Goal: Task Accomplishment & Management: Use online tool/utility

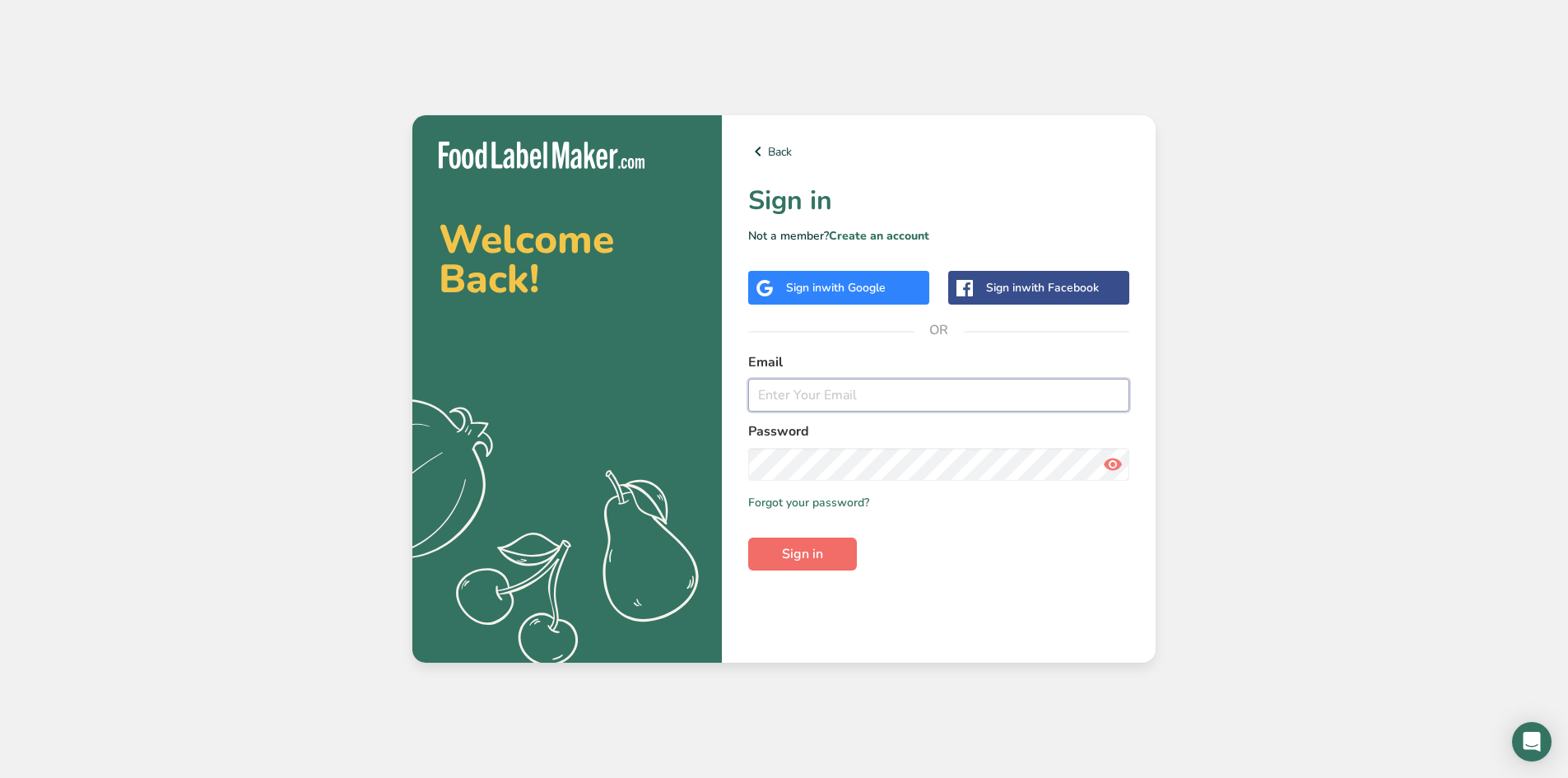
type input "[EMAIL_ADDRESS][DOMAIN_NAME]"
click at [791, 559] on span "Sign in" at bounding box center [802, 554] width 41 height 20
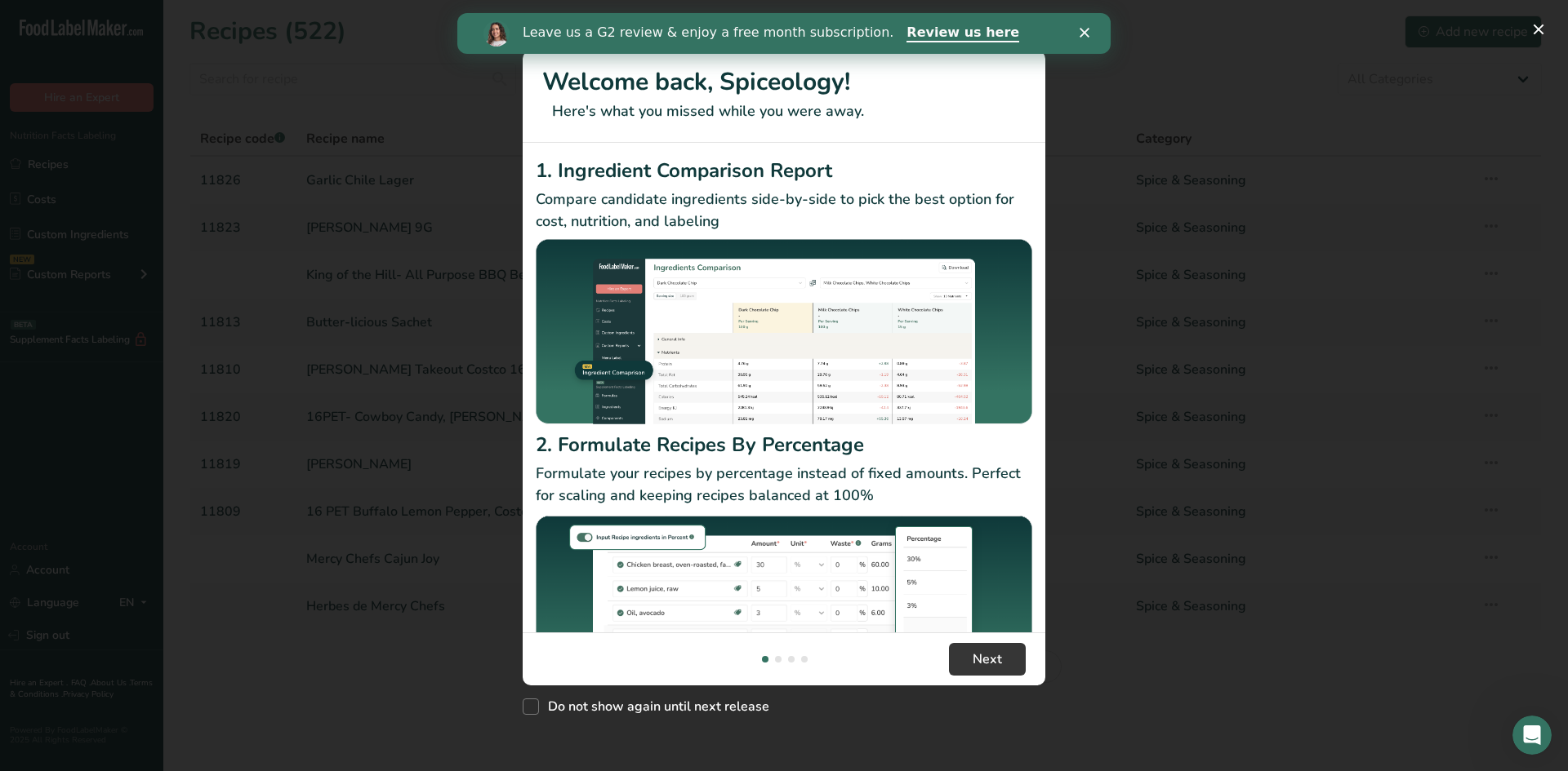
click at [1080, 33] on icon "Close" at bounding box center [1084, 32] width 10 height 10
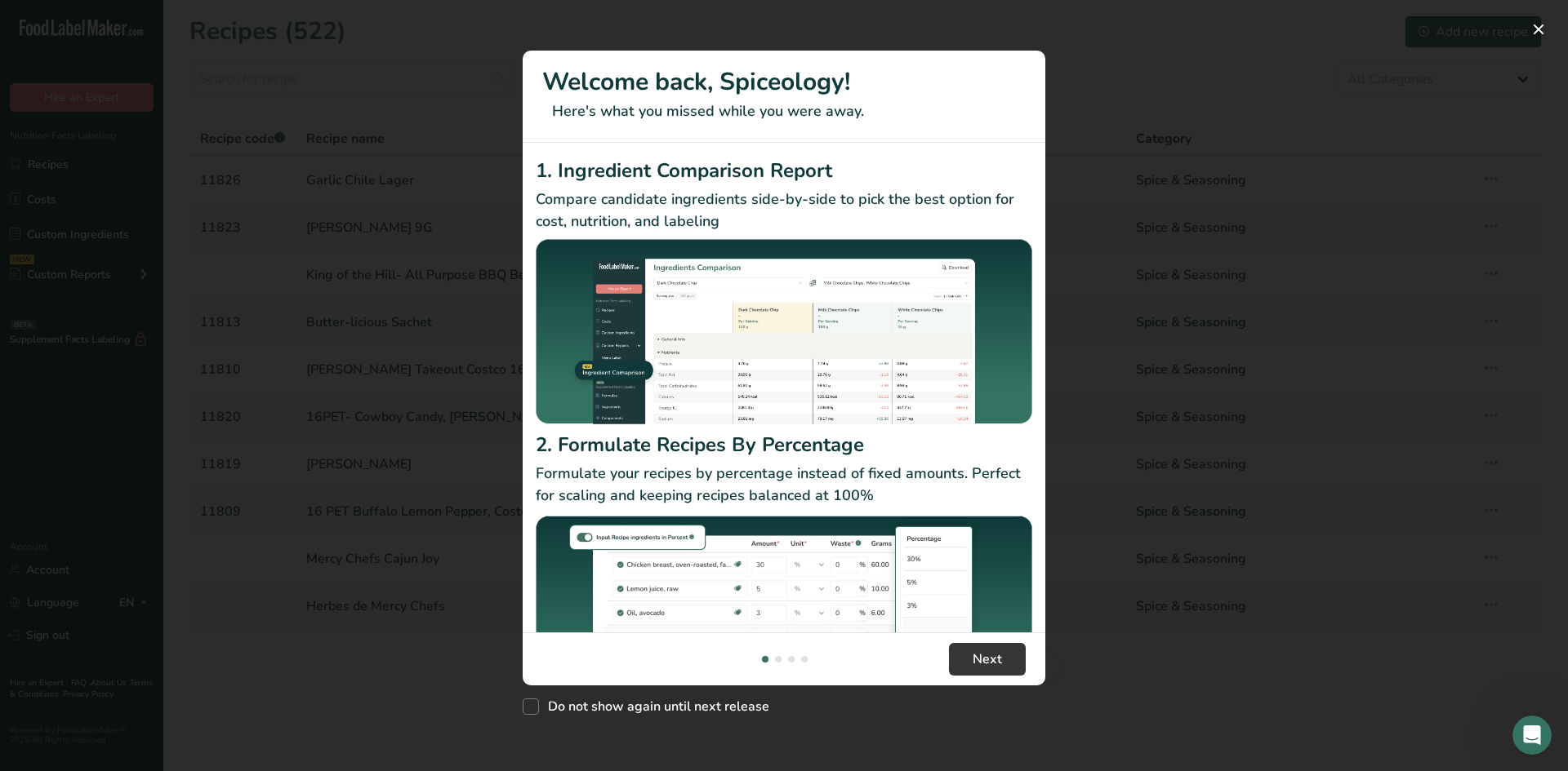
click at [447, 229] on div "New Features" at bounding box center [784, 386] width 1568 height 771
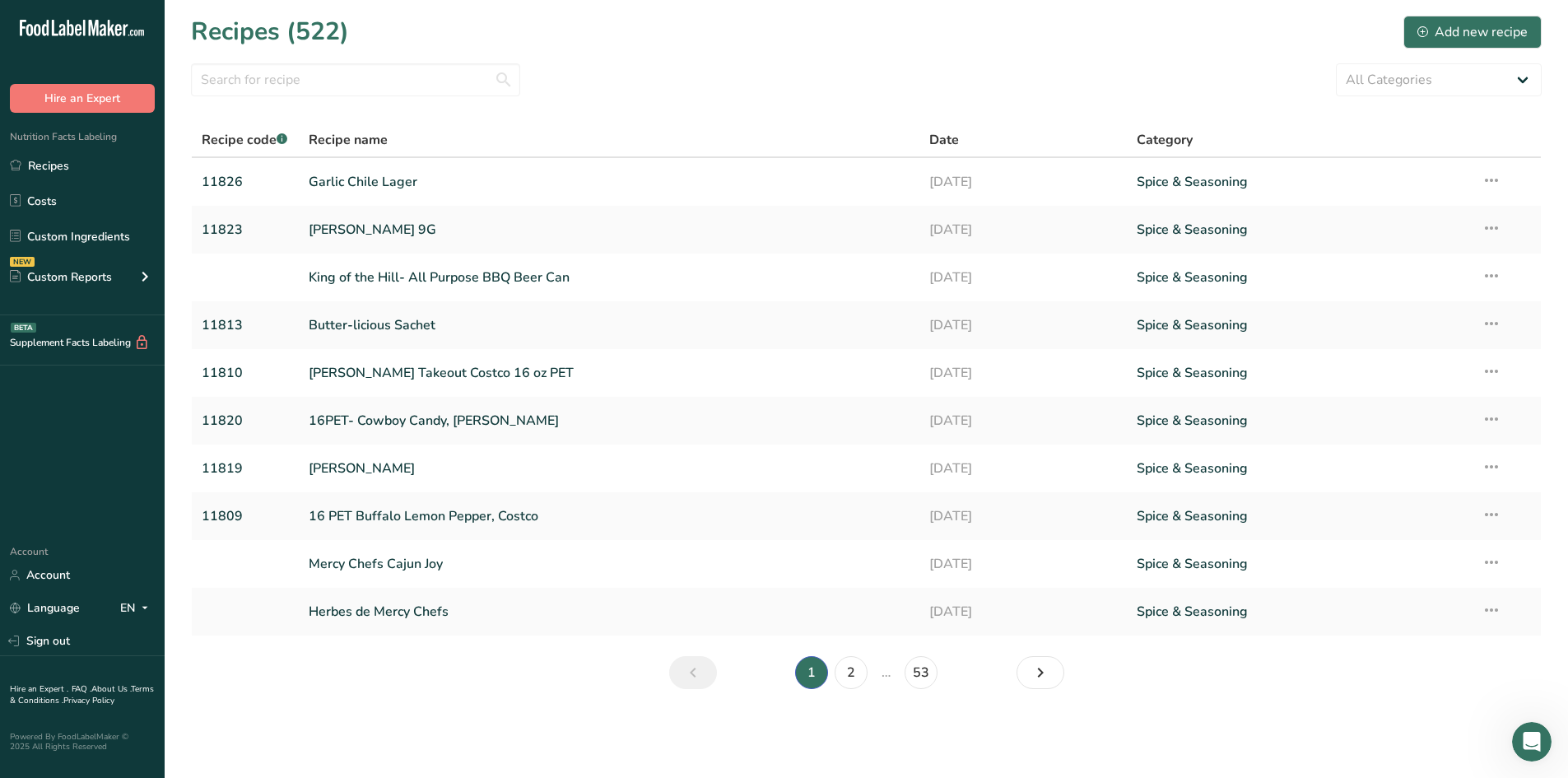
click at [371, 101] on section "Recipes (522) Add new recipe All Categories Baked Goods [GEOGRAPHIC_DATA] Confe…" at bounding box center [866, 357] width 1403 height 715
click at [352, 79] on input "text" at bounding box center [355, 80] width 329 height 33
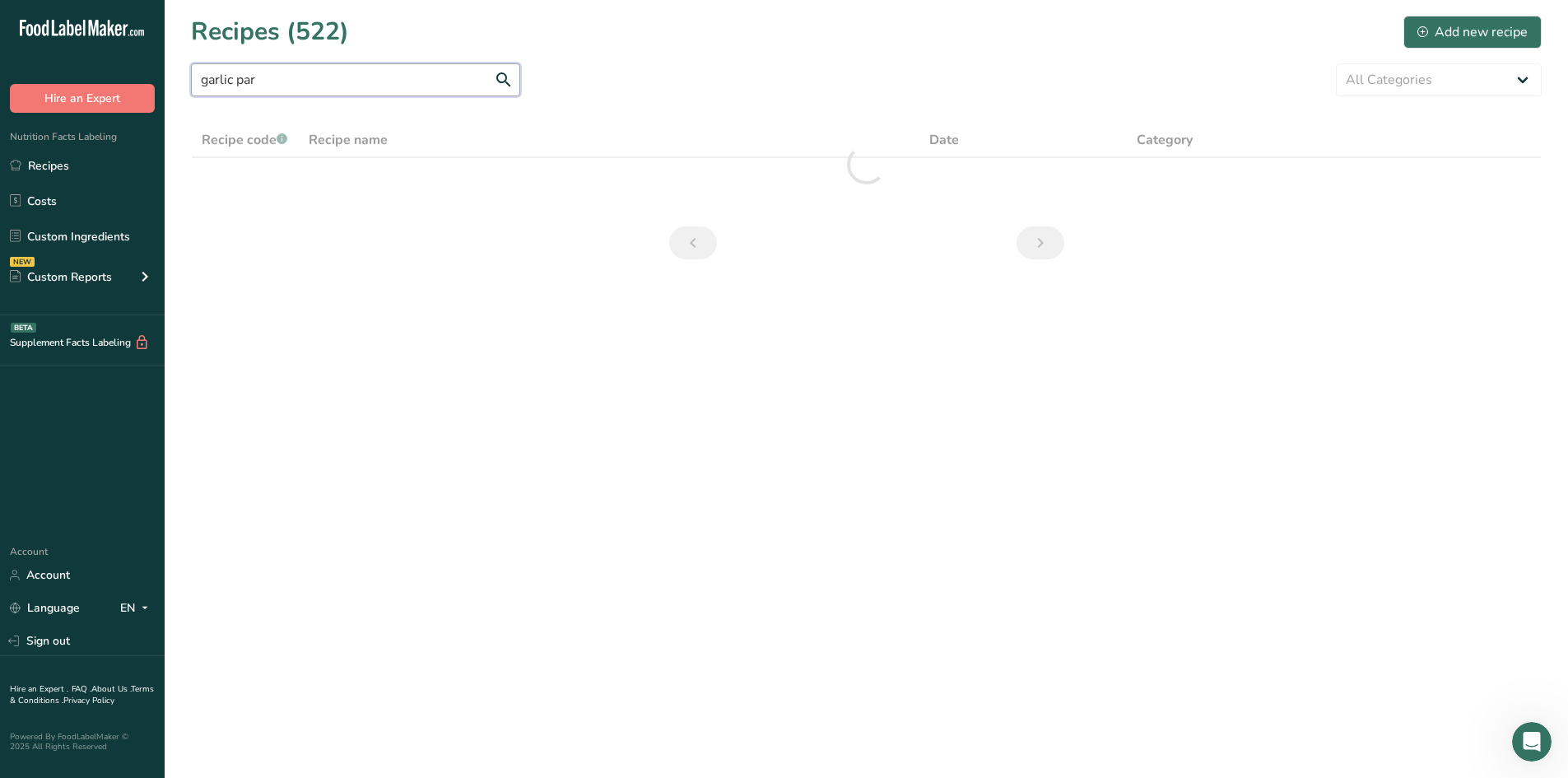
type input "garlic parm"
drag, startPoint x: 312, startPoint y: 84, endPoint x: 23, endPoint y: 63, distance: 289.8
click at [23, 63] on div ".a-20{fill:#fff;} Hire an Expert Nutrition Facts Labeling Recipes Costs Custom …" at bounding box center [784, 389] width 1568 height 778
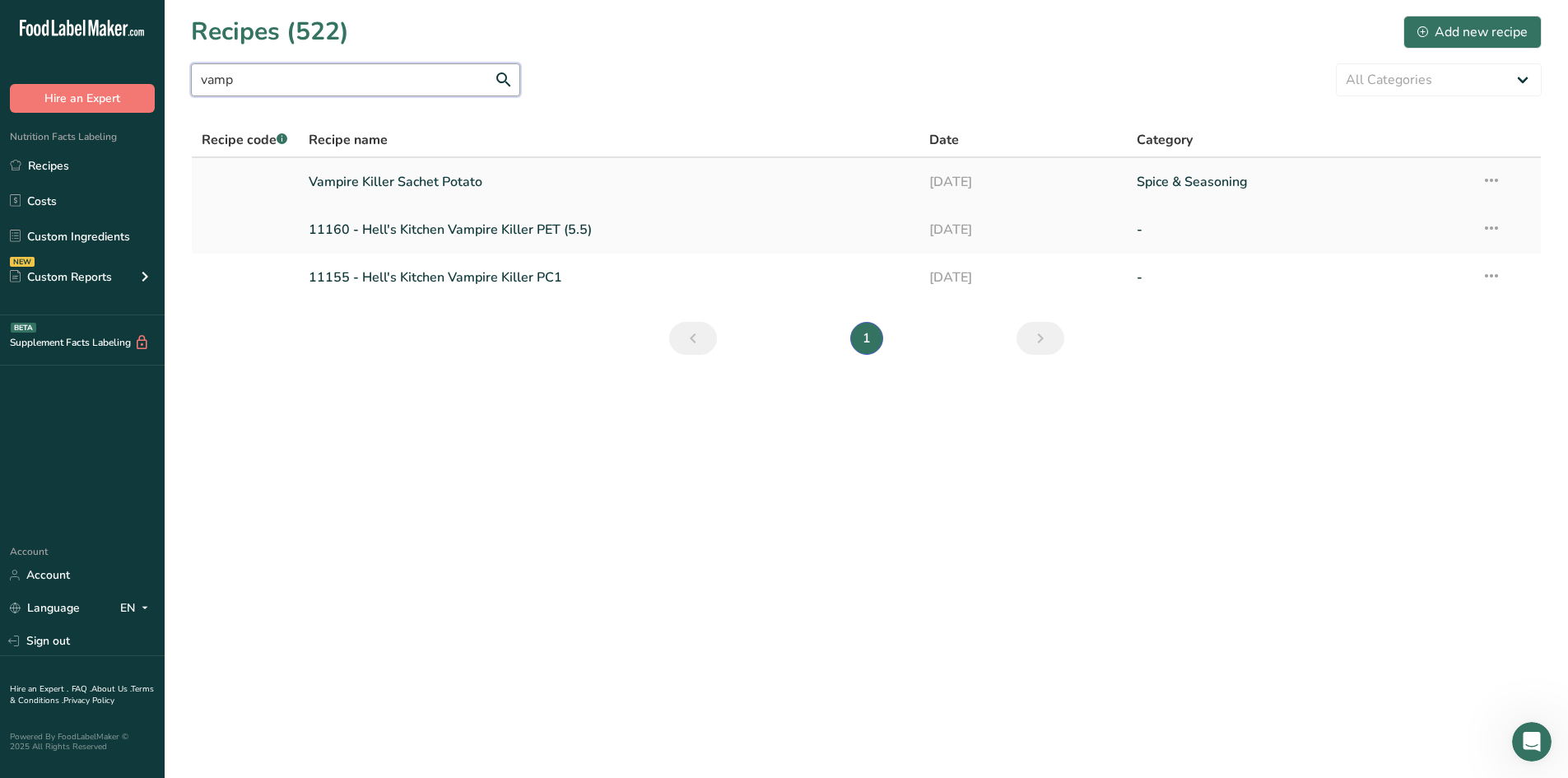
type input "vamp"
click at [495, 184] on link "Vampire Killer Sachet Potato" at bounding box center [610, 182] width 602 height 34
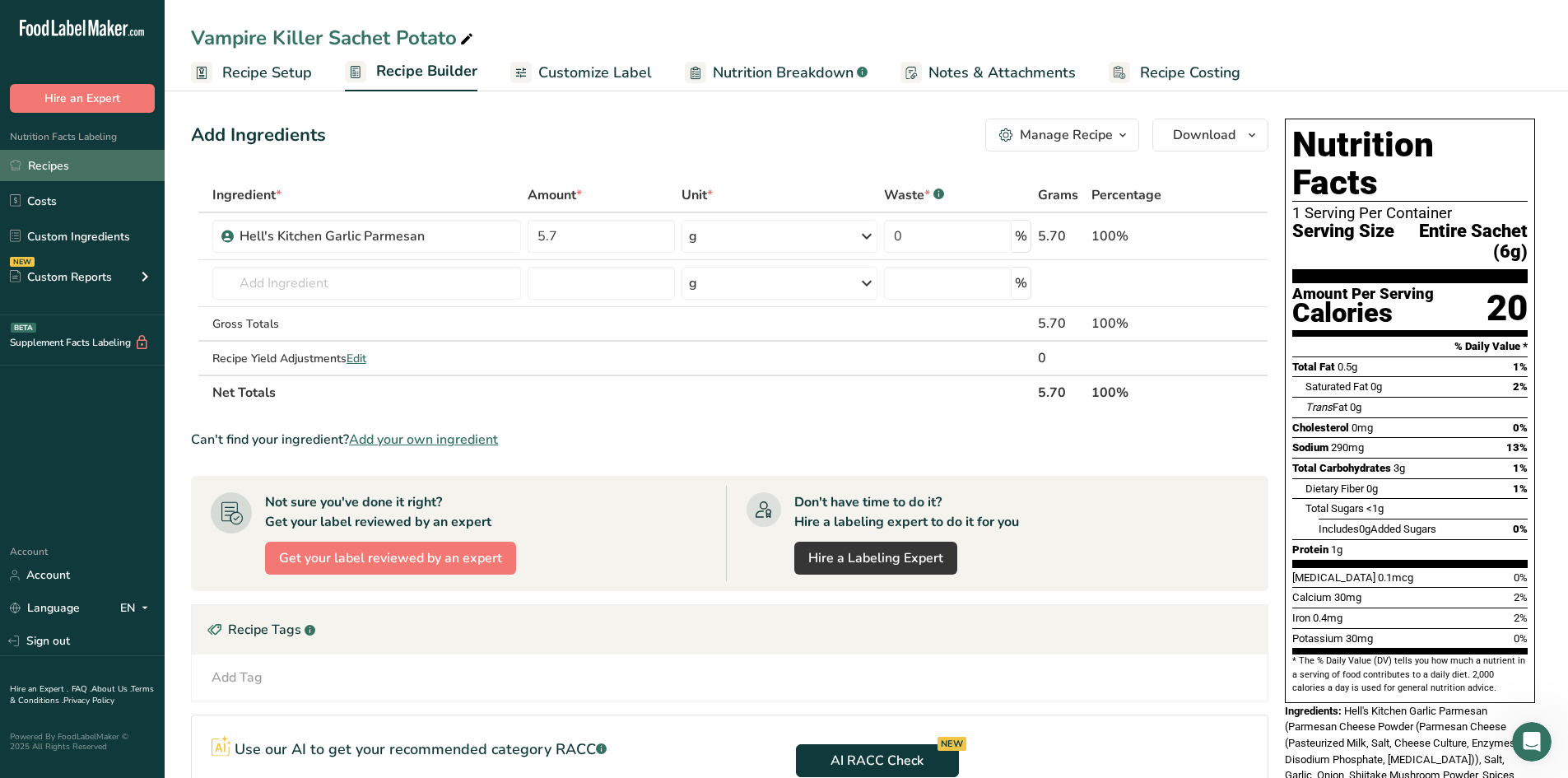
click at [92, 166] on link "Recipes" at bounding box center [82, 165] width 165 height 32
